Goal: Obtain resource: Obtain resource

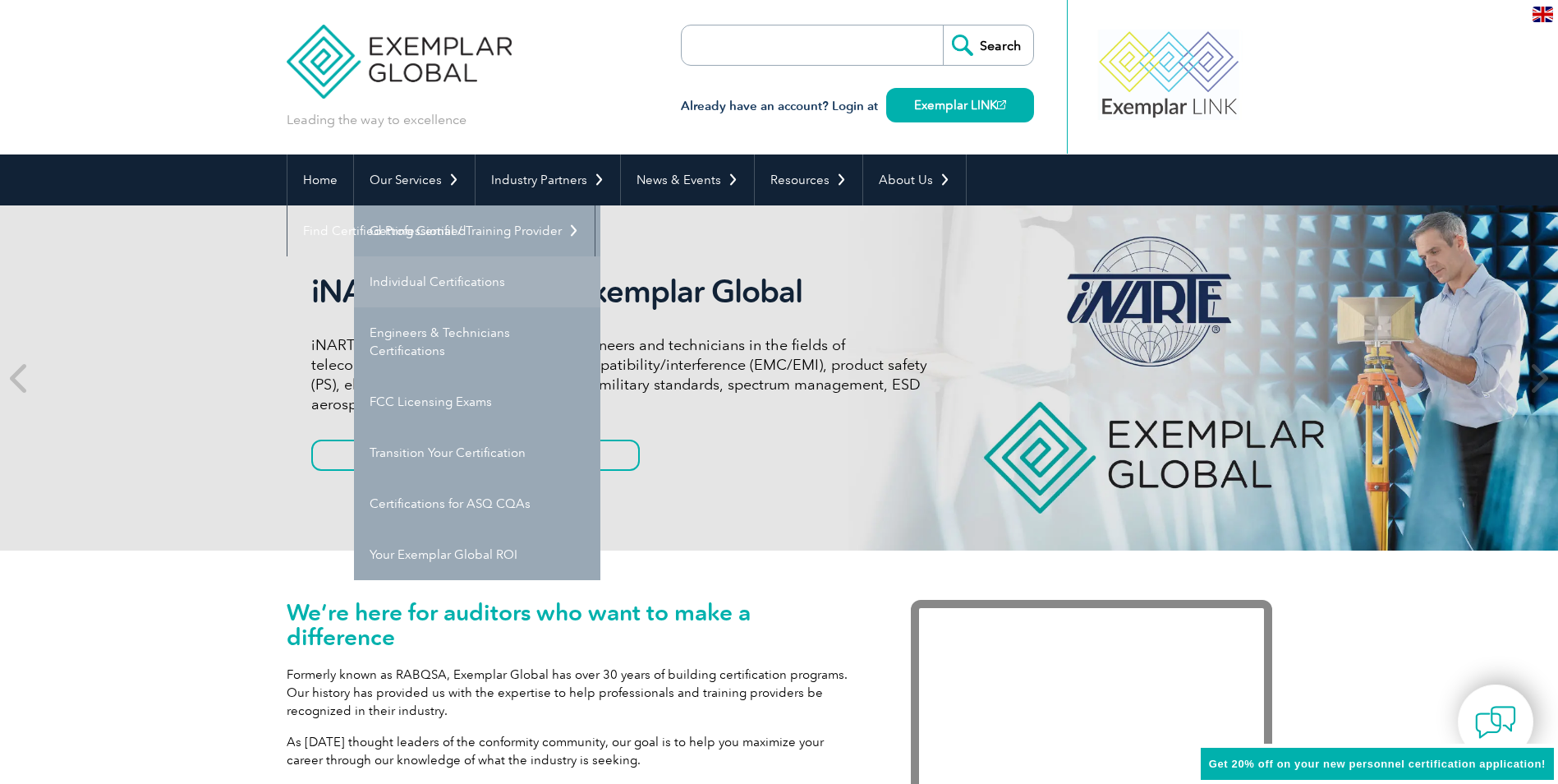
click at [432, 280] on link "Individual Certifications" at bounding box center [477, 281] width 246 height 51
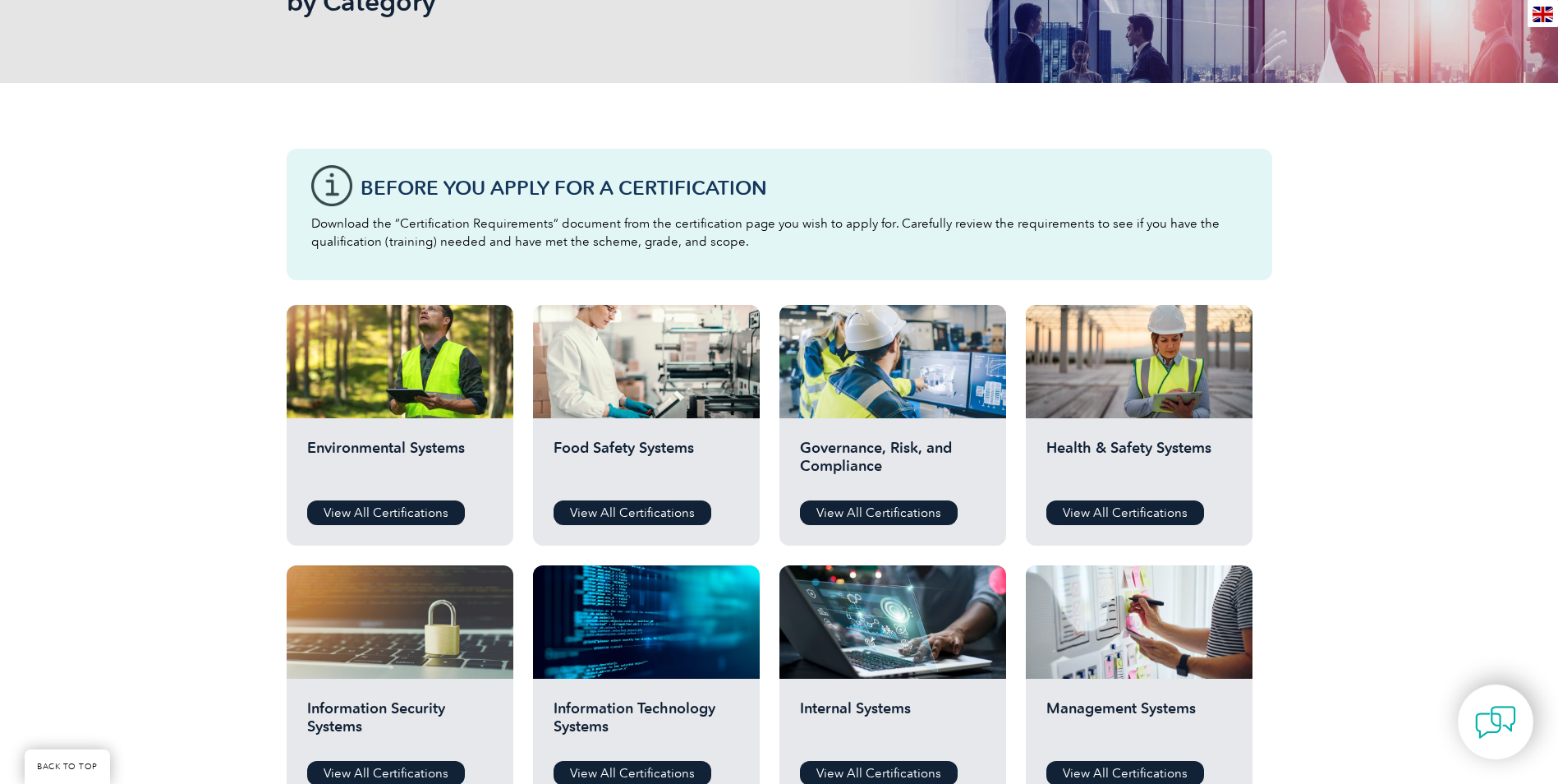
scroll to position [411, 0]
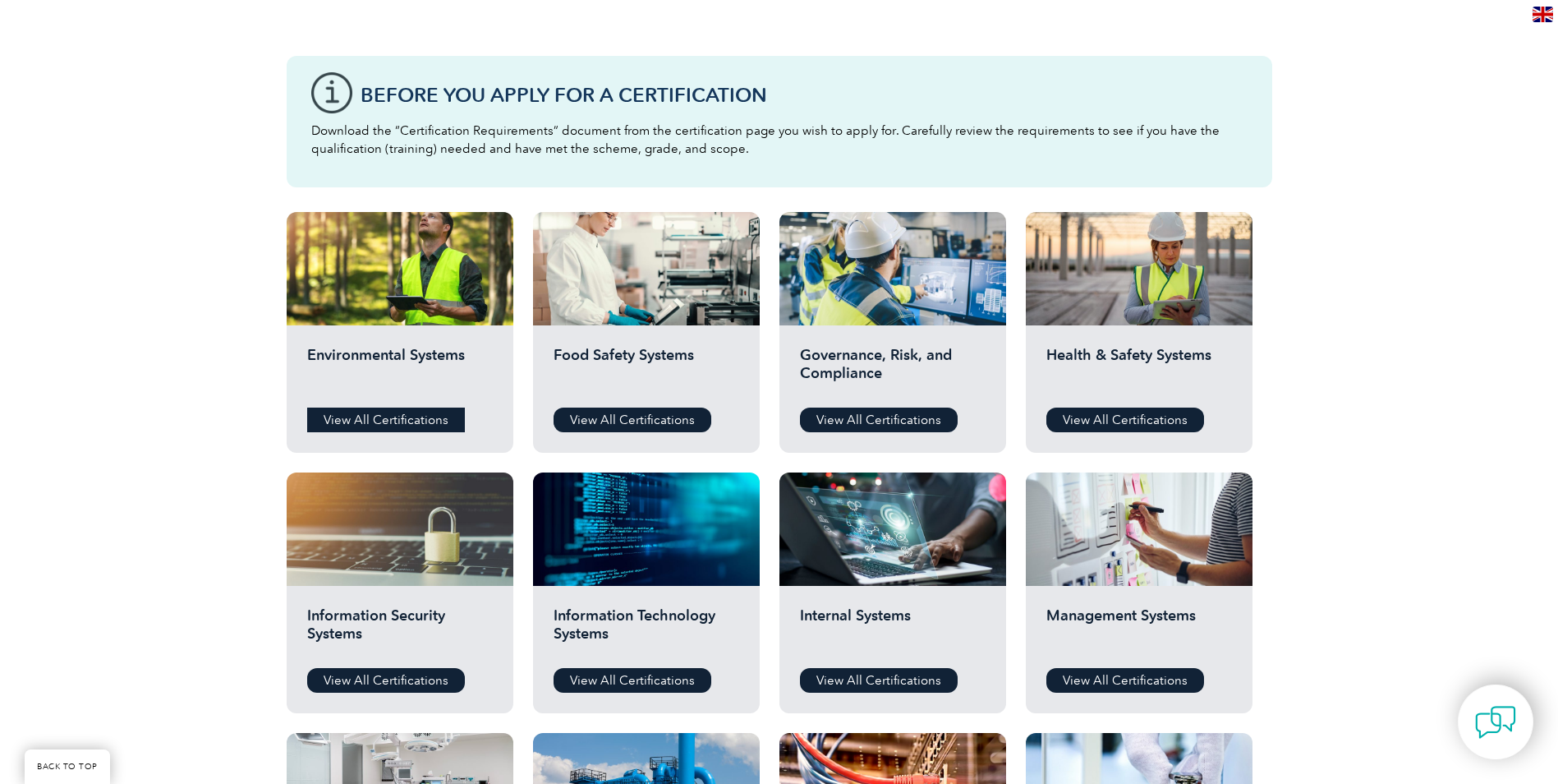
click at [406, 413] on link "View All Certifications" at bounding box center [386, 419] width 158 height 25
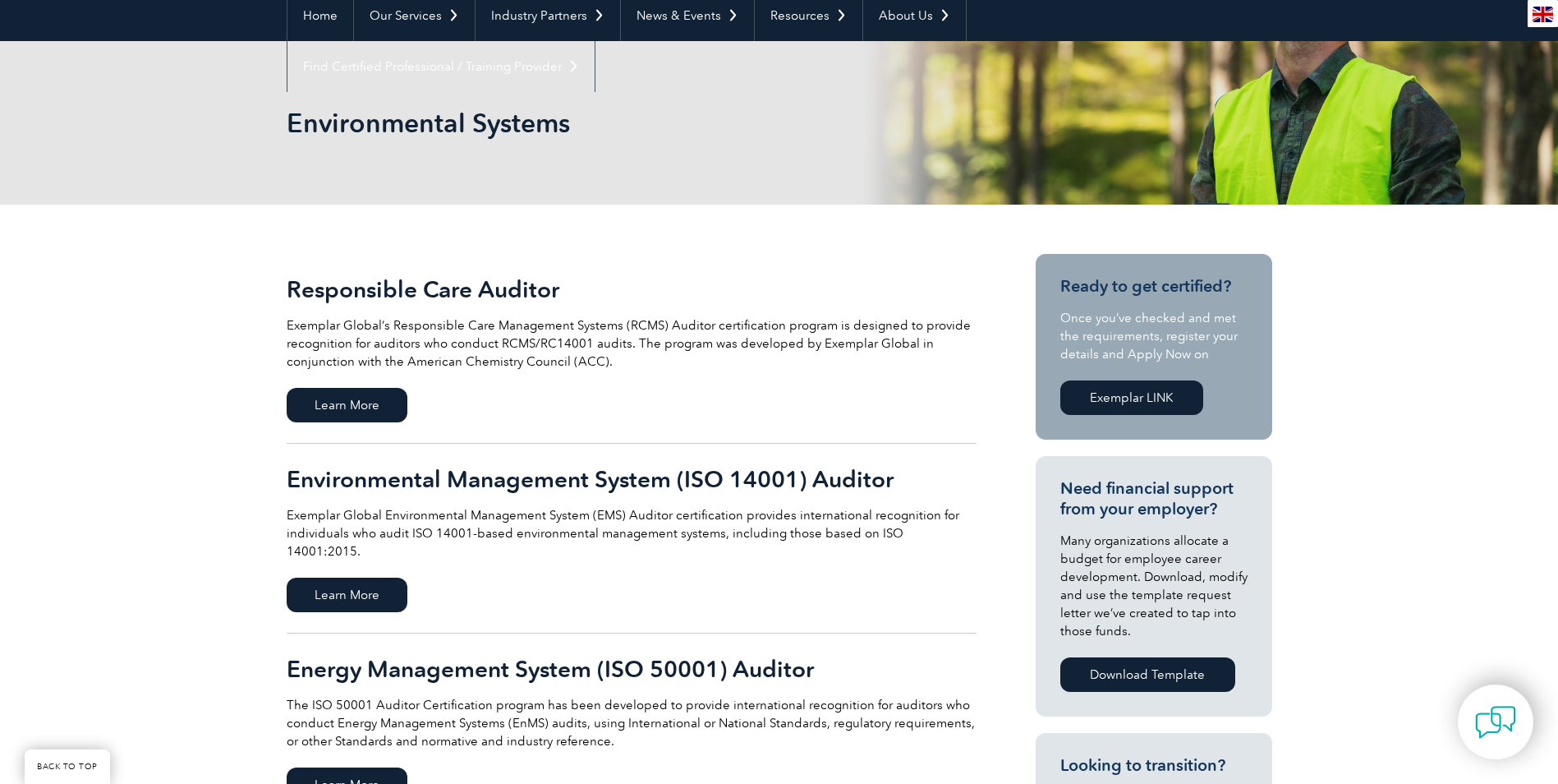
scroll to position [328, 0]
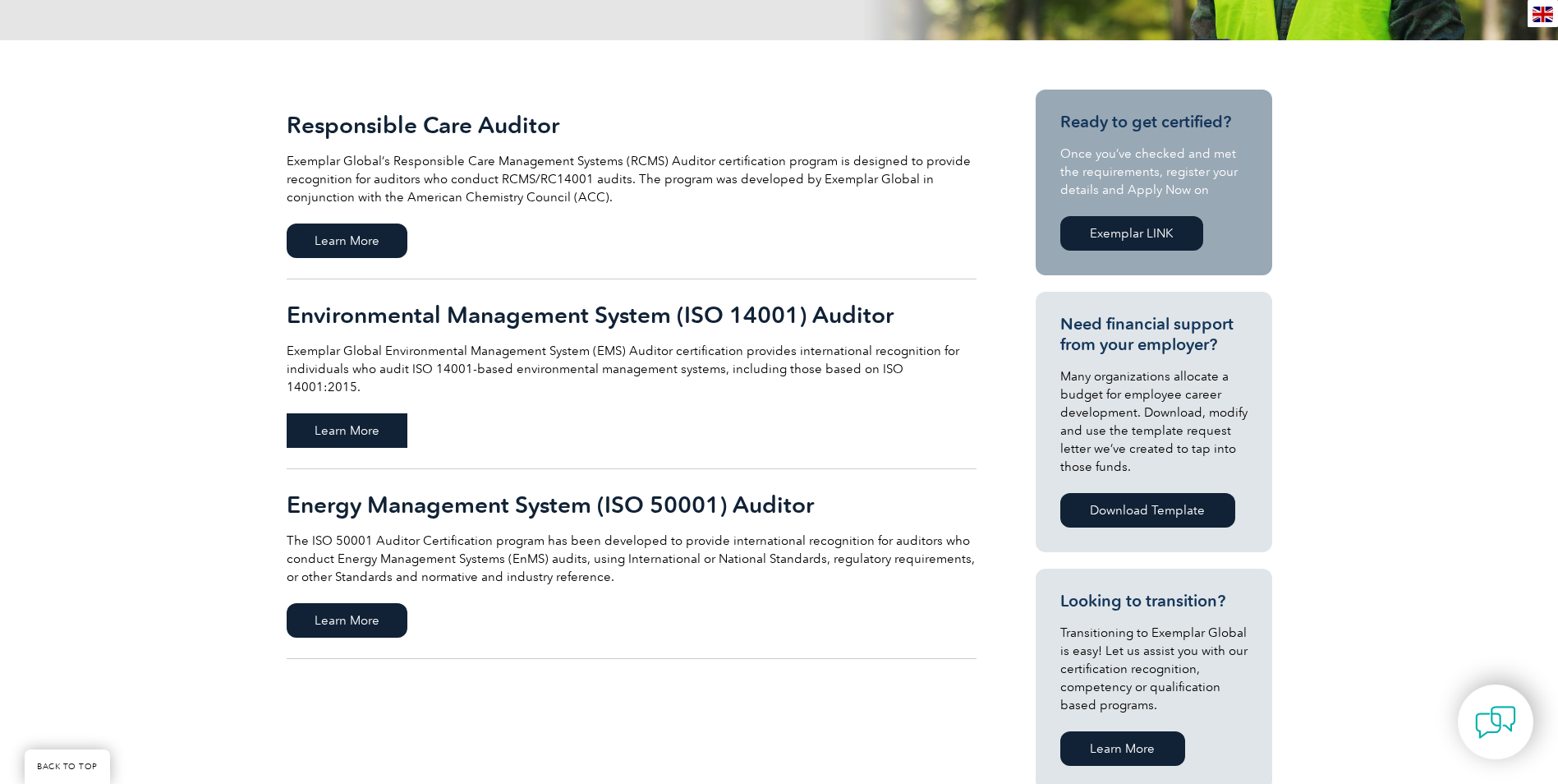
click at [362, 414] on span "Learn More" at bounding box center [347, 431] width 120 height 35
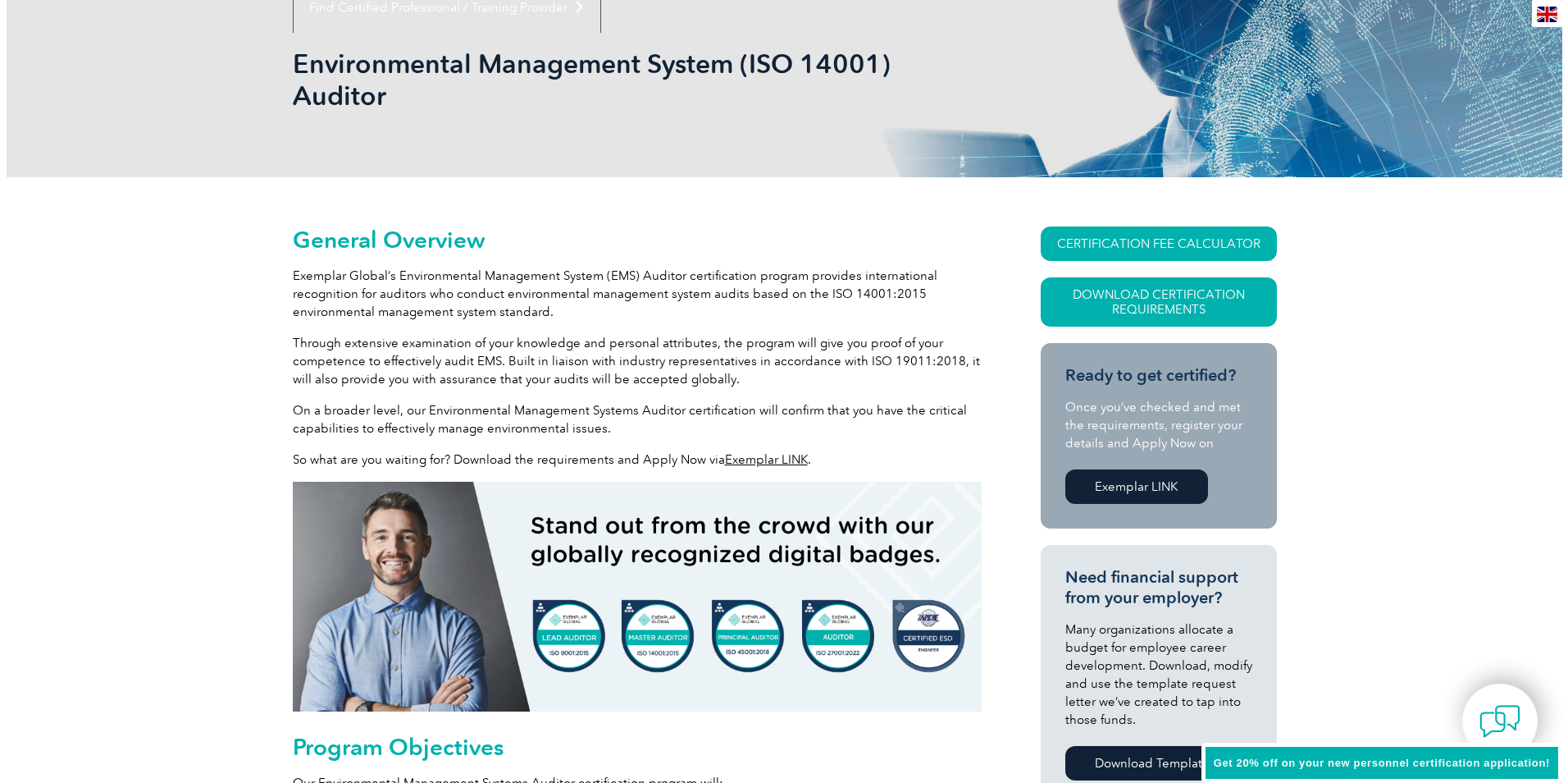
scroll to position [246, 0]
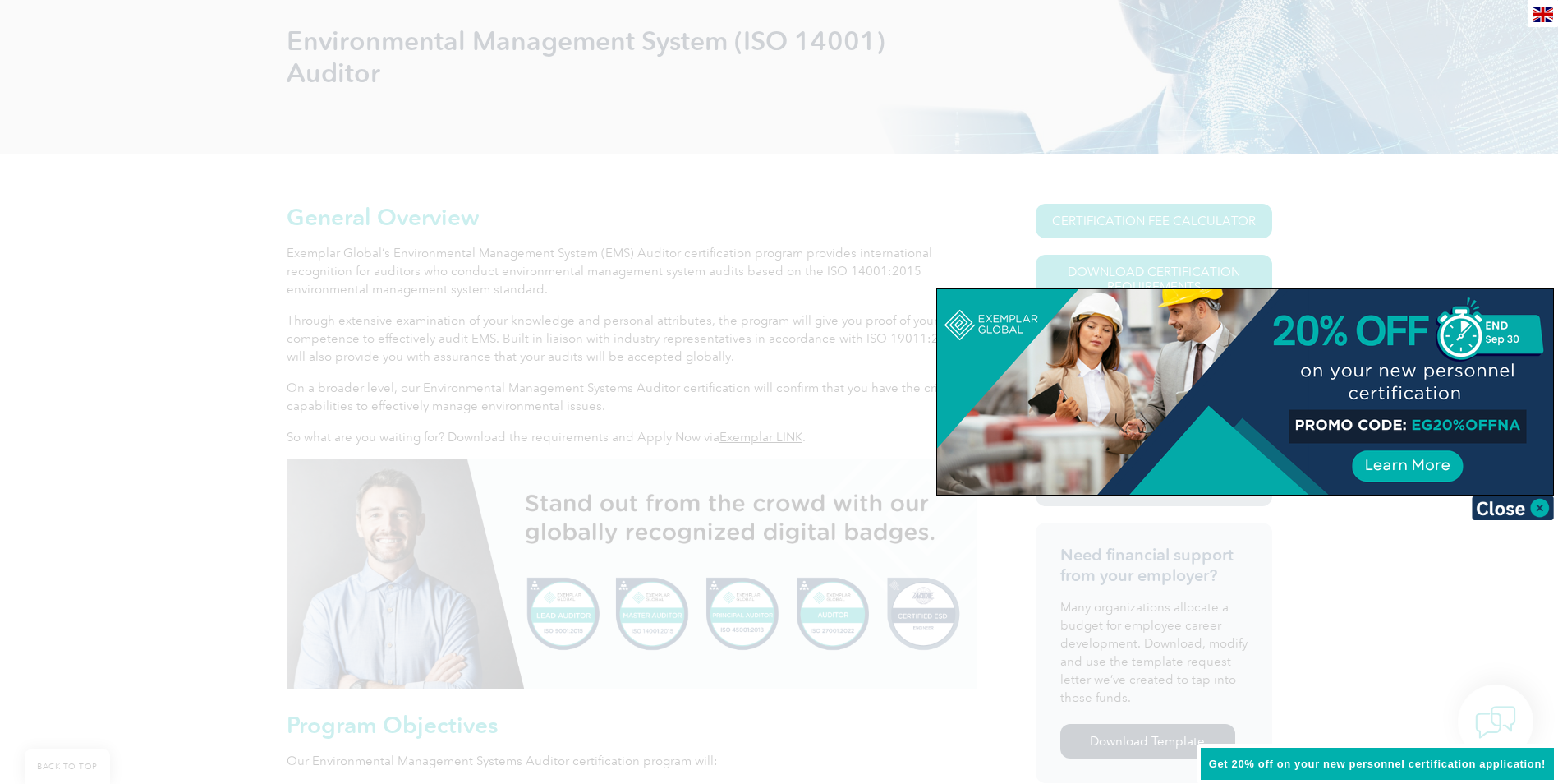
click at [1524, 498] on img at bounding box center [1513, 507] width 82 height 25
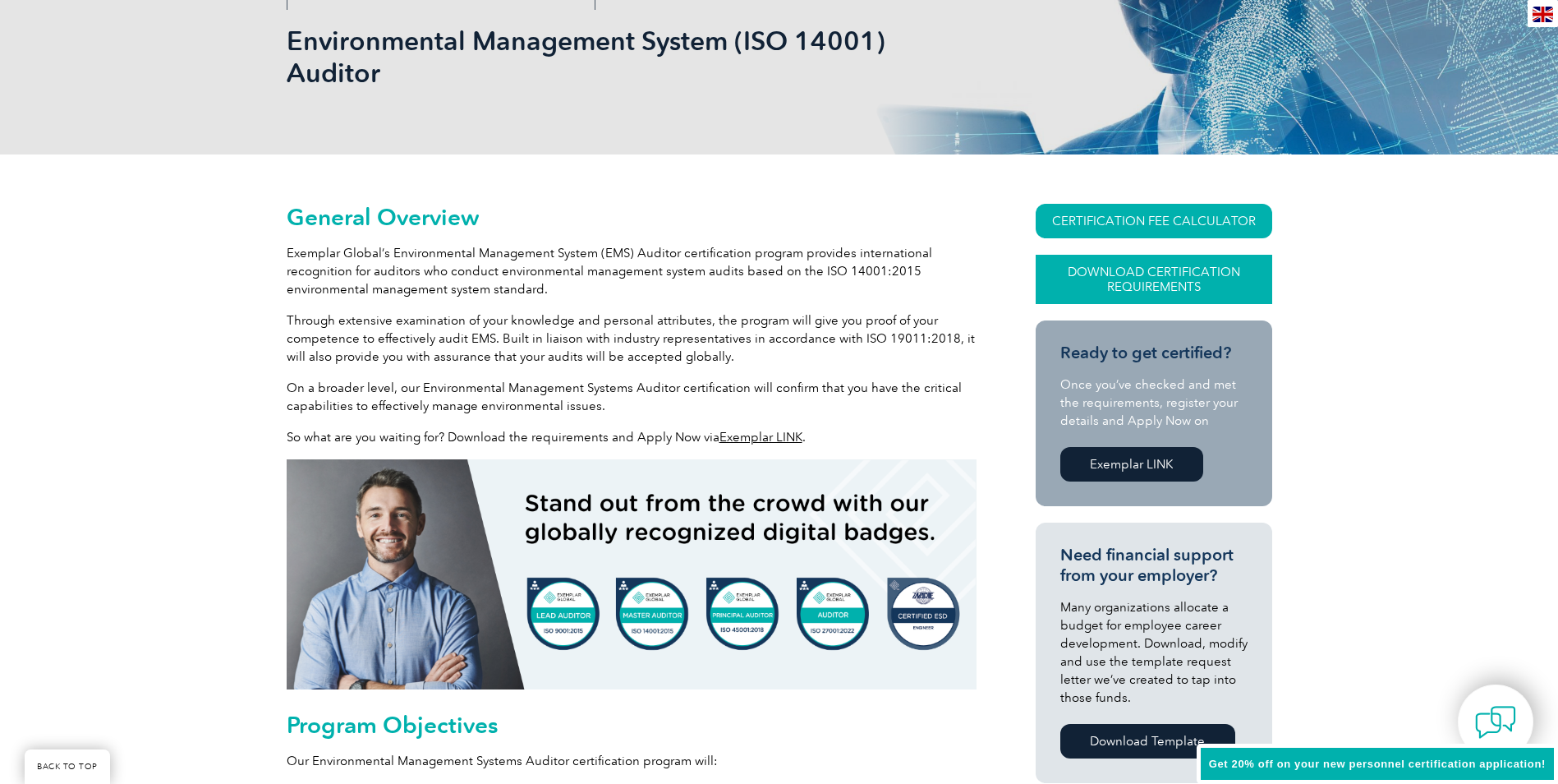
click at [1163, 263] on link "Download Certification Requirements" at bounding box center [1154, 279] width 236 height 50
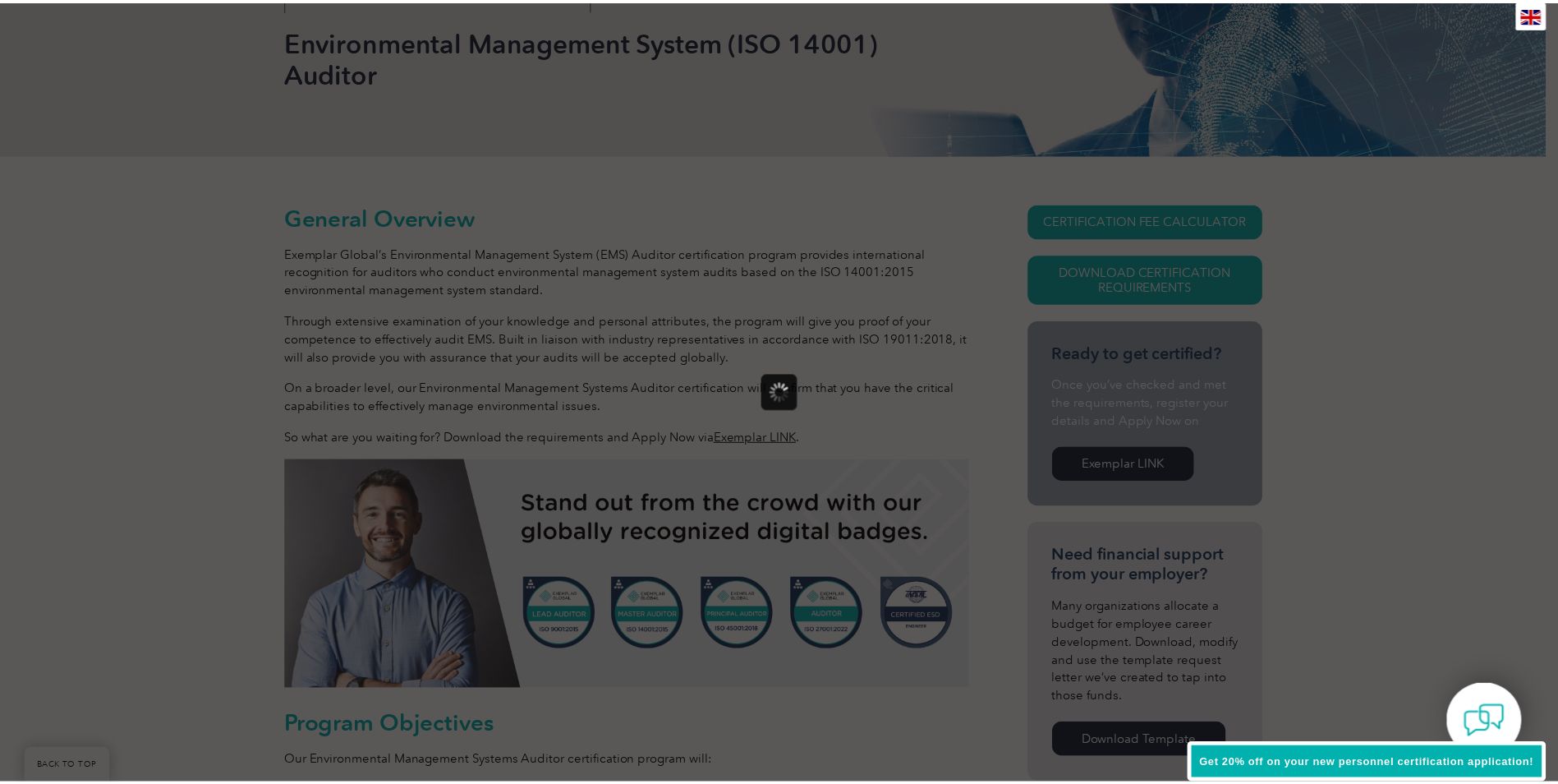
scroll to position [0, 0]
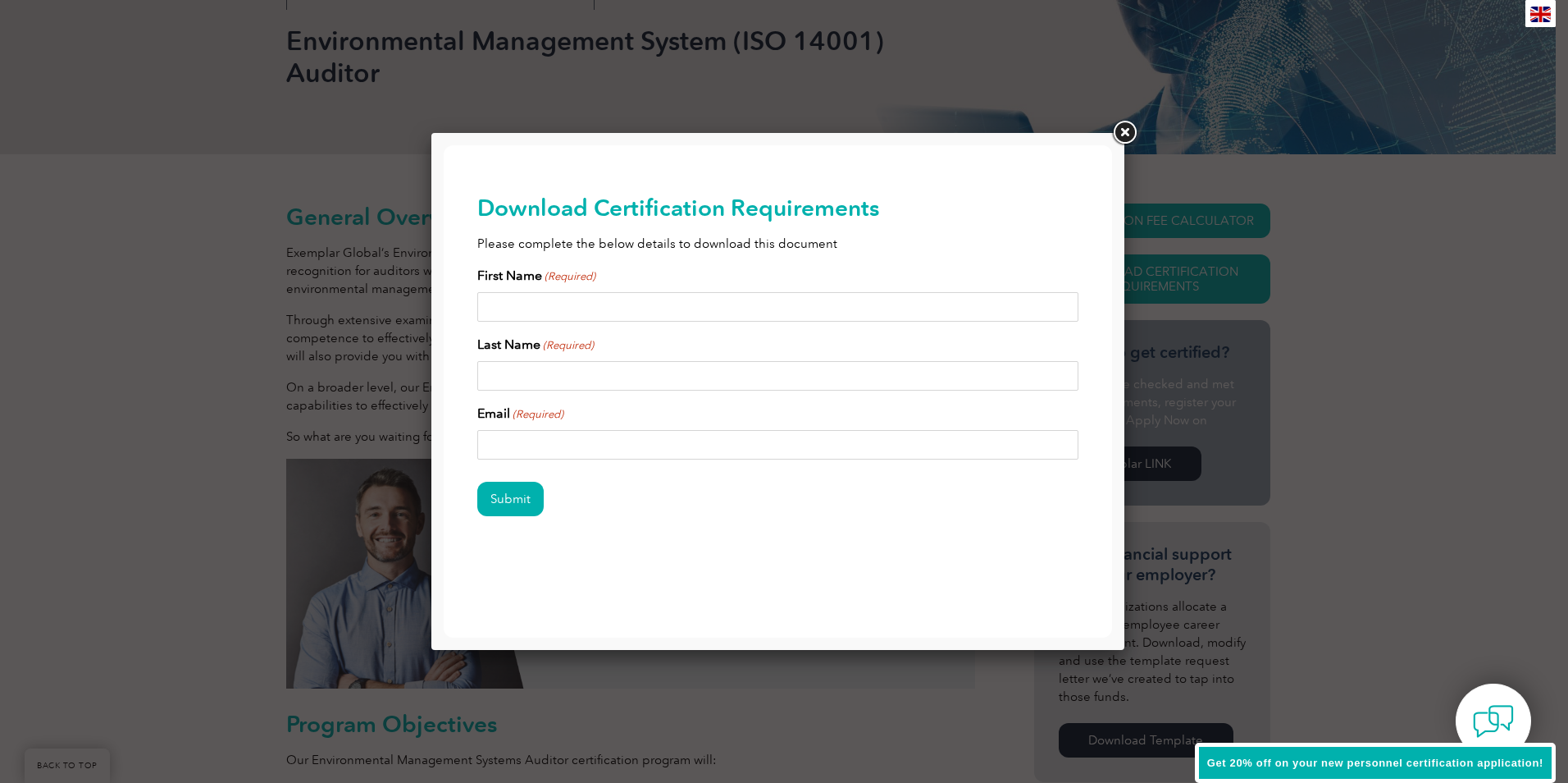
click at [1118, 132] on link at bounding box center [1124, 133] width 29 height 29
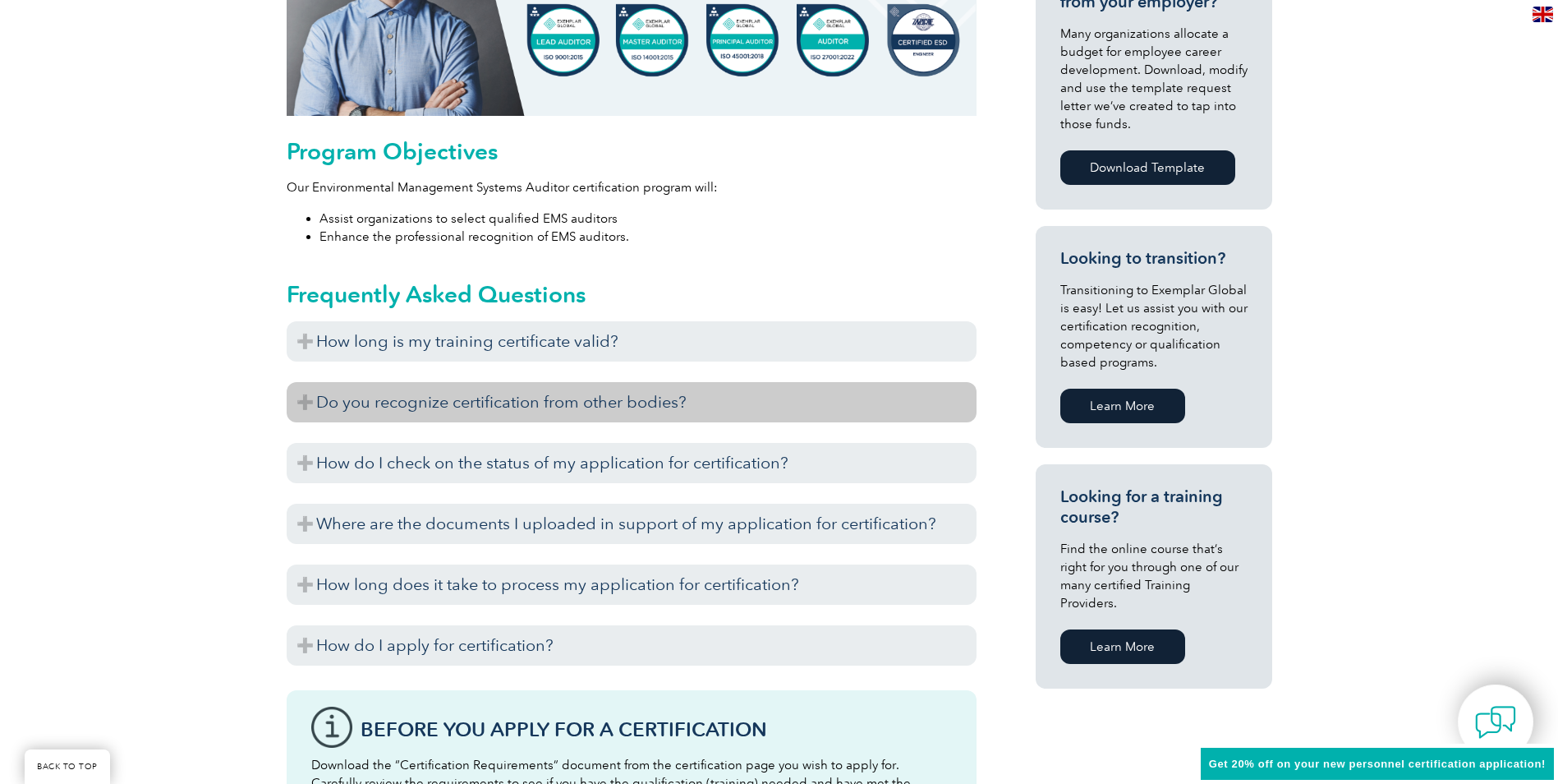
scroll to position [822, 0]
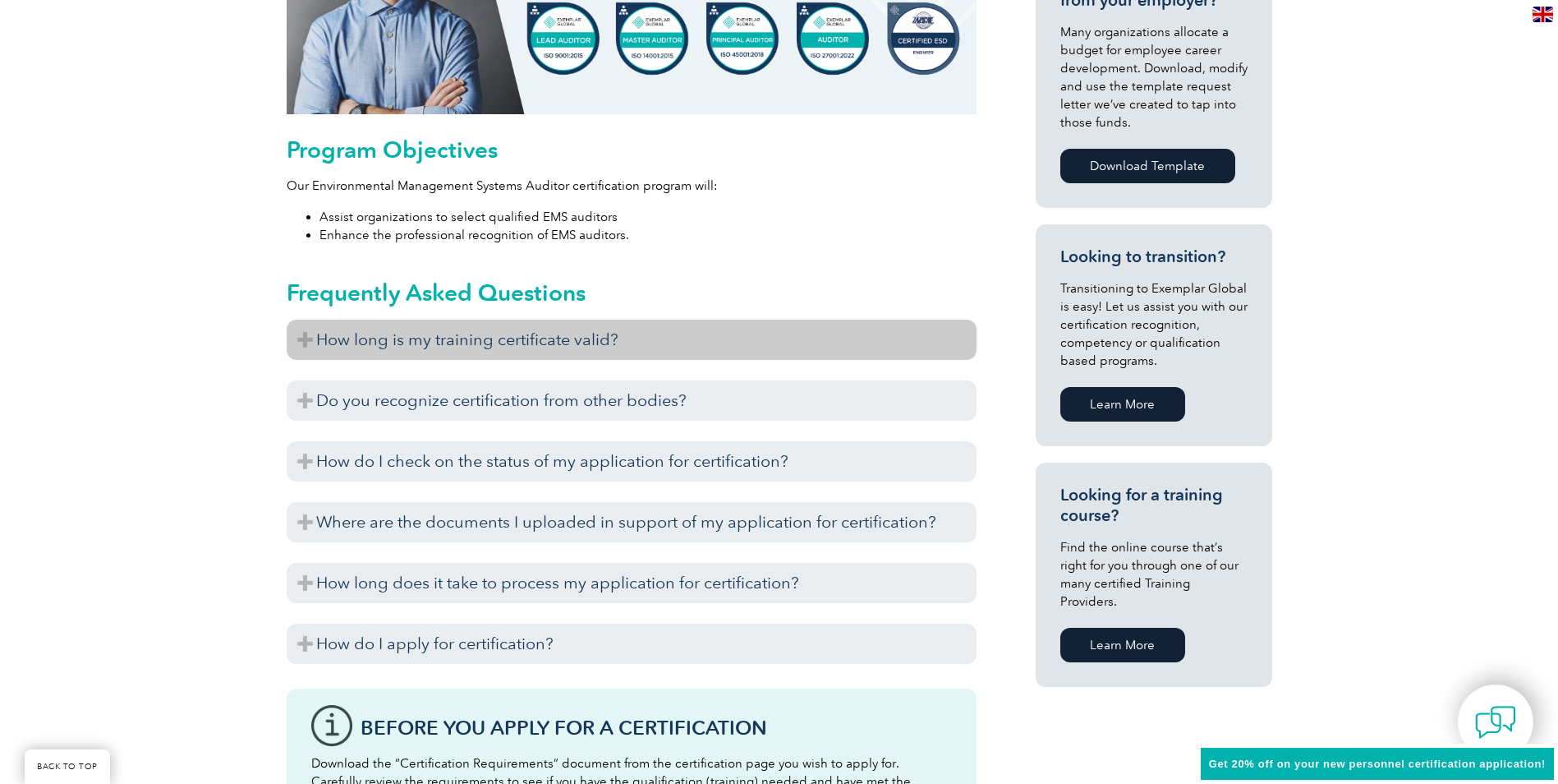
click at [303, 335] on h3 "How long is my training certificate valid?" at bounding box center [631, 340] width 690 height 40
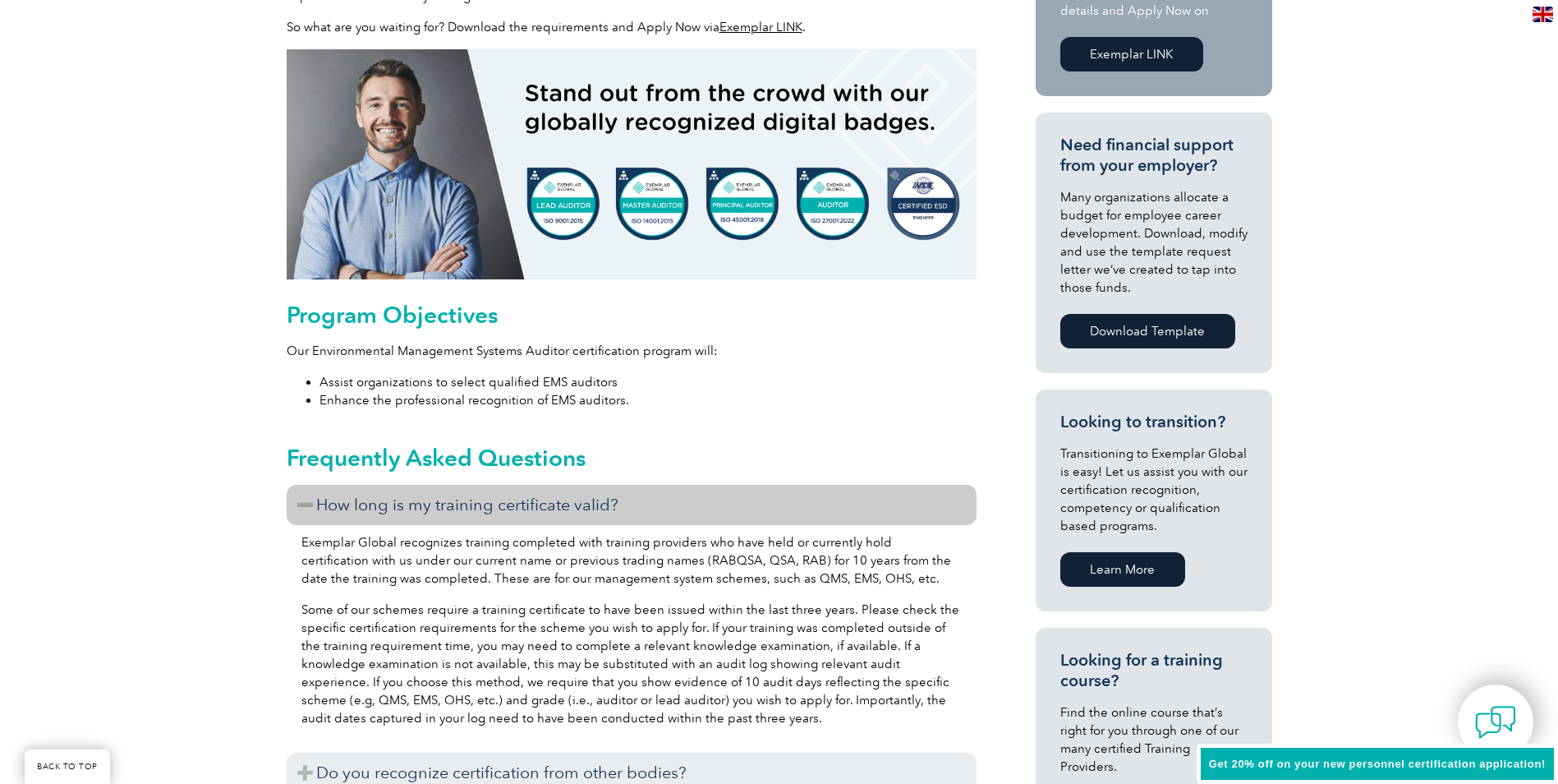
scroll to position [657, 0]
